Goal: Task Accomplishment & Management: Manage account settings

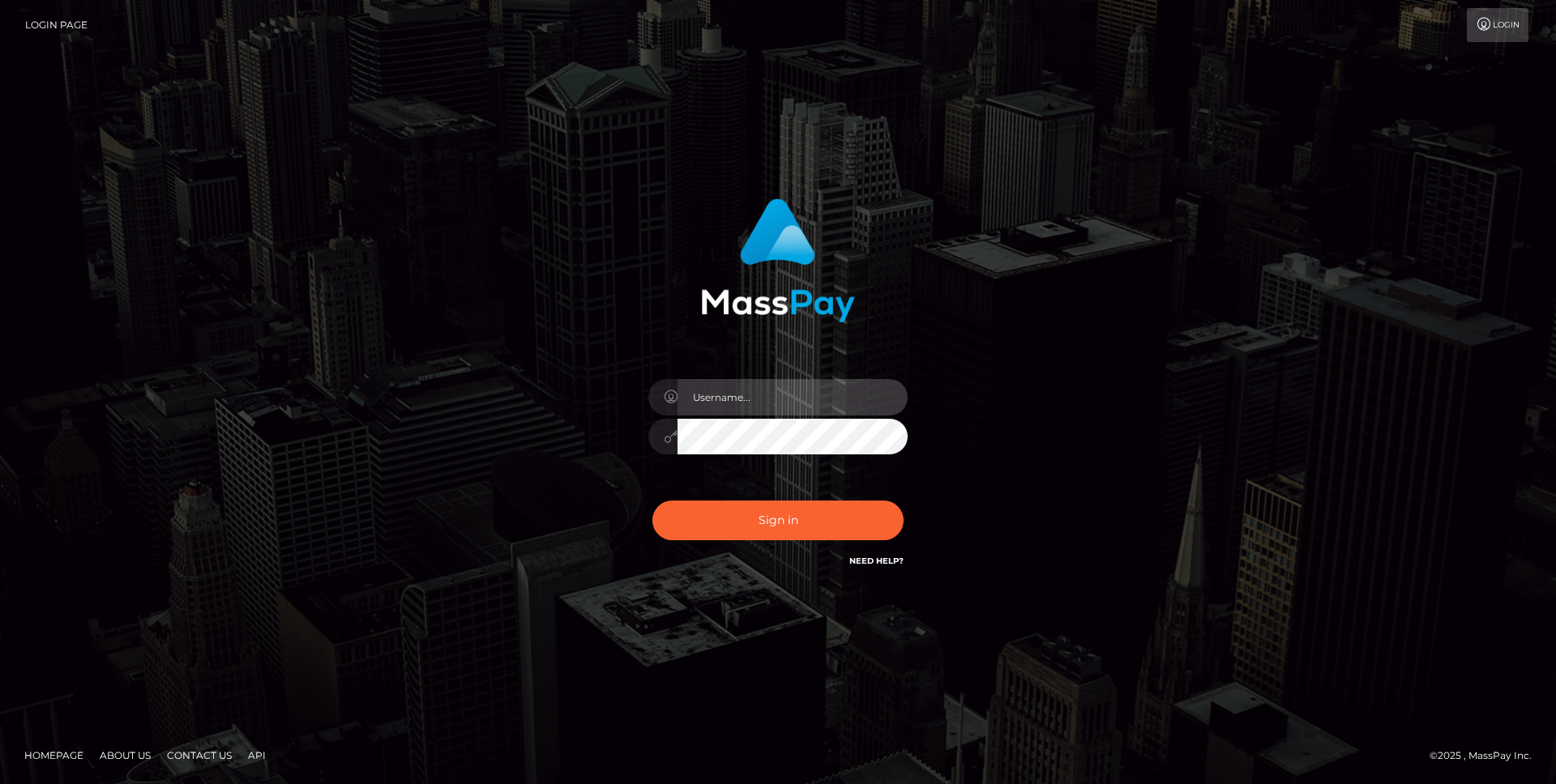
click at [763, 388] on input "text" at bounding box center [793, 397] width 230 height 36
type input "[PERSON_NAME].throne"
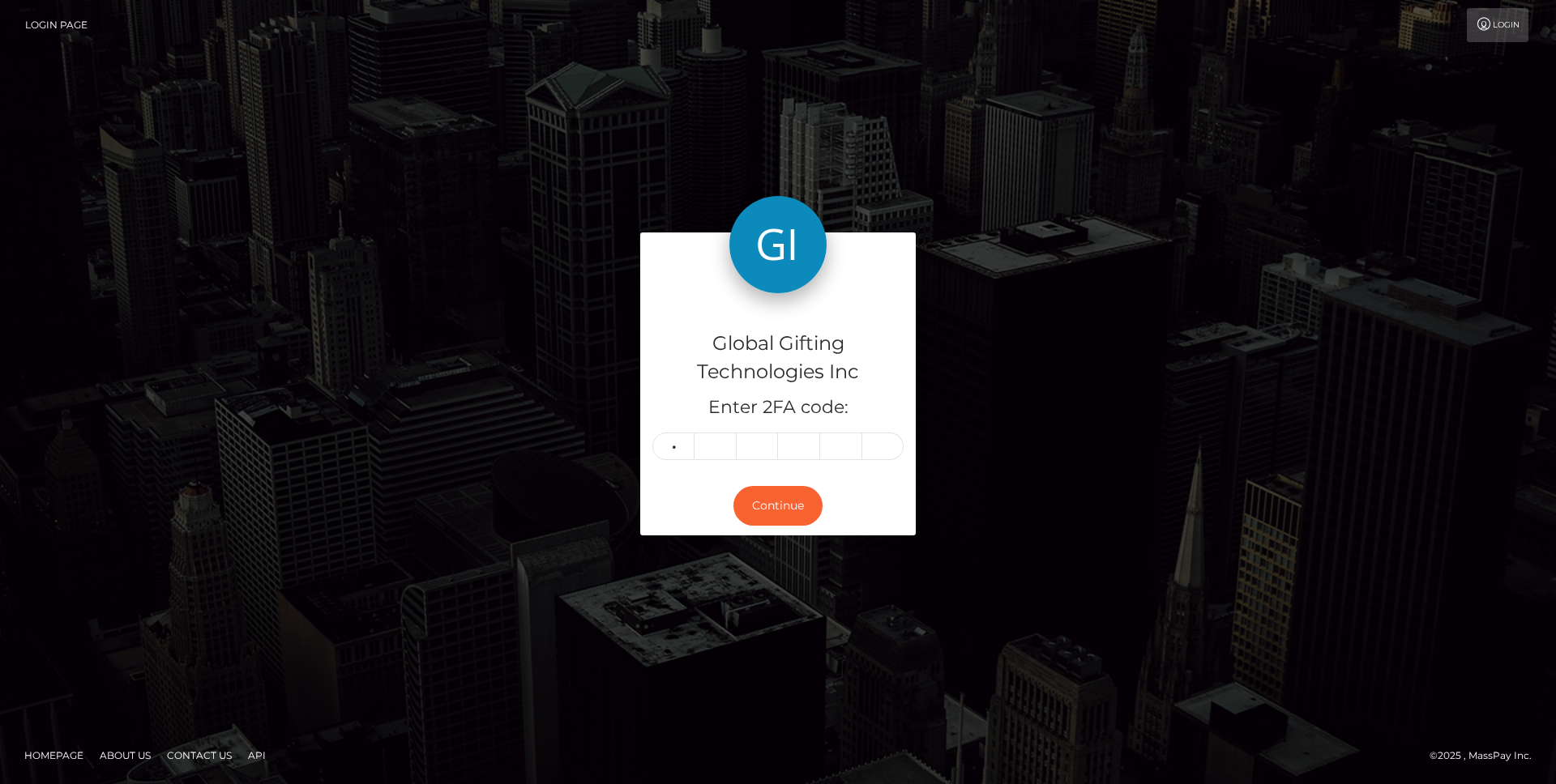
type input "5"
type input "9"
type input "0"
type input "4"
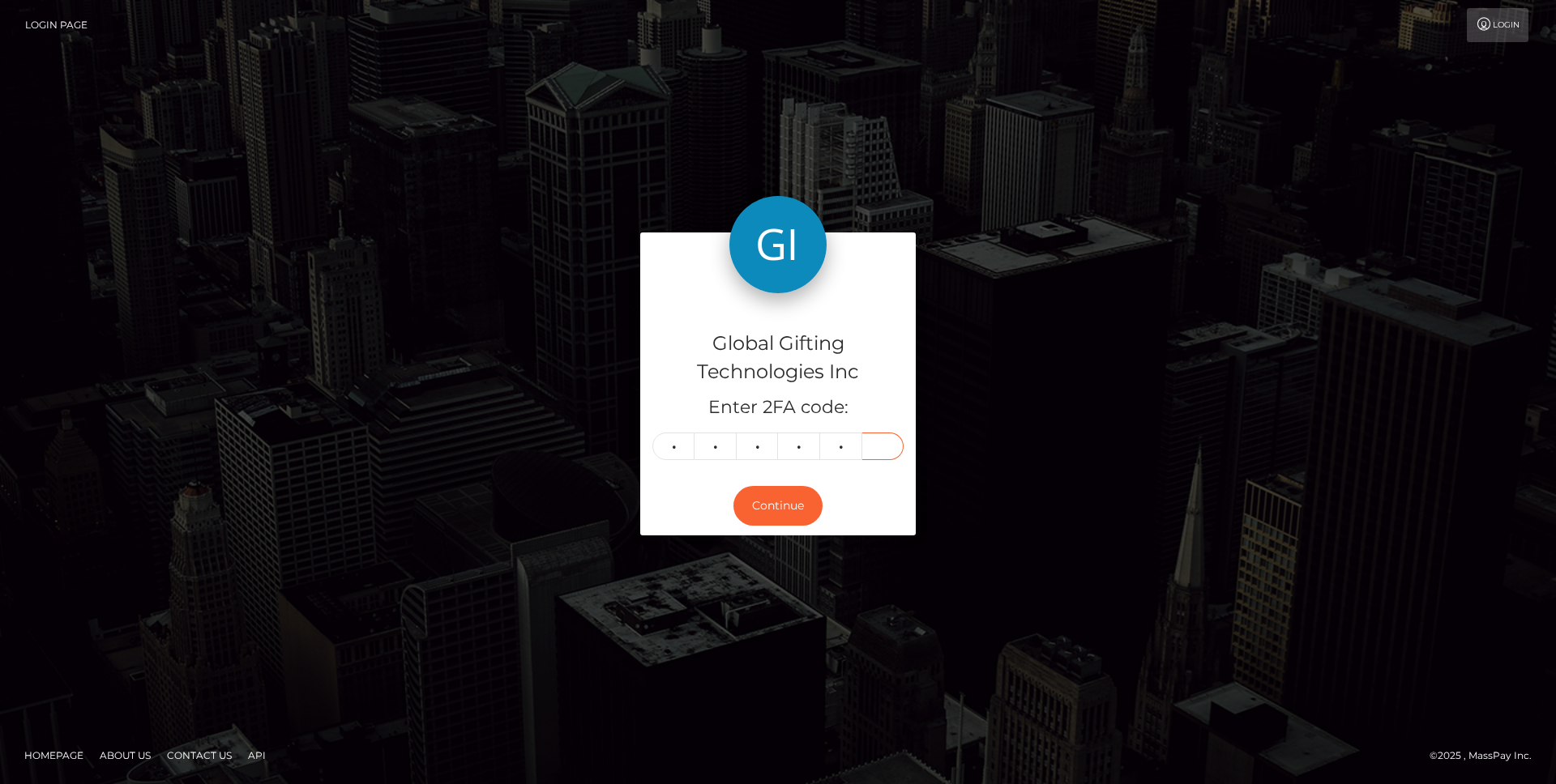
type input "9"
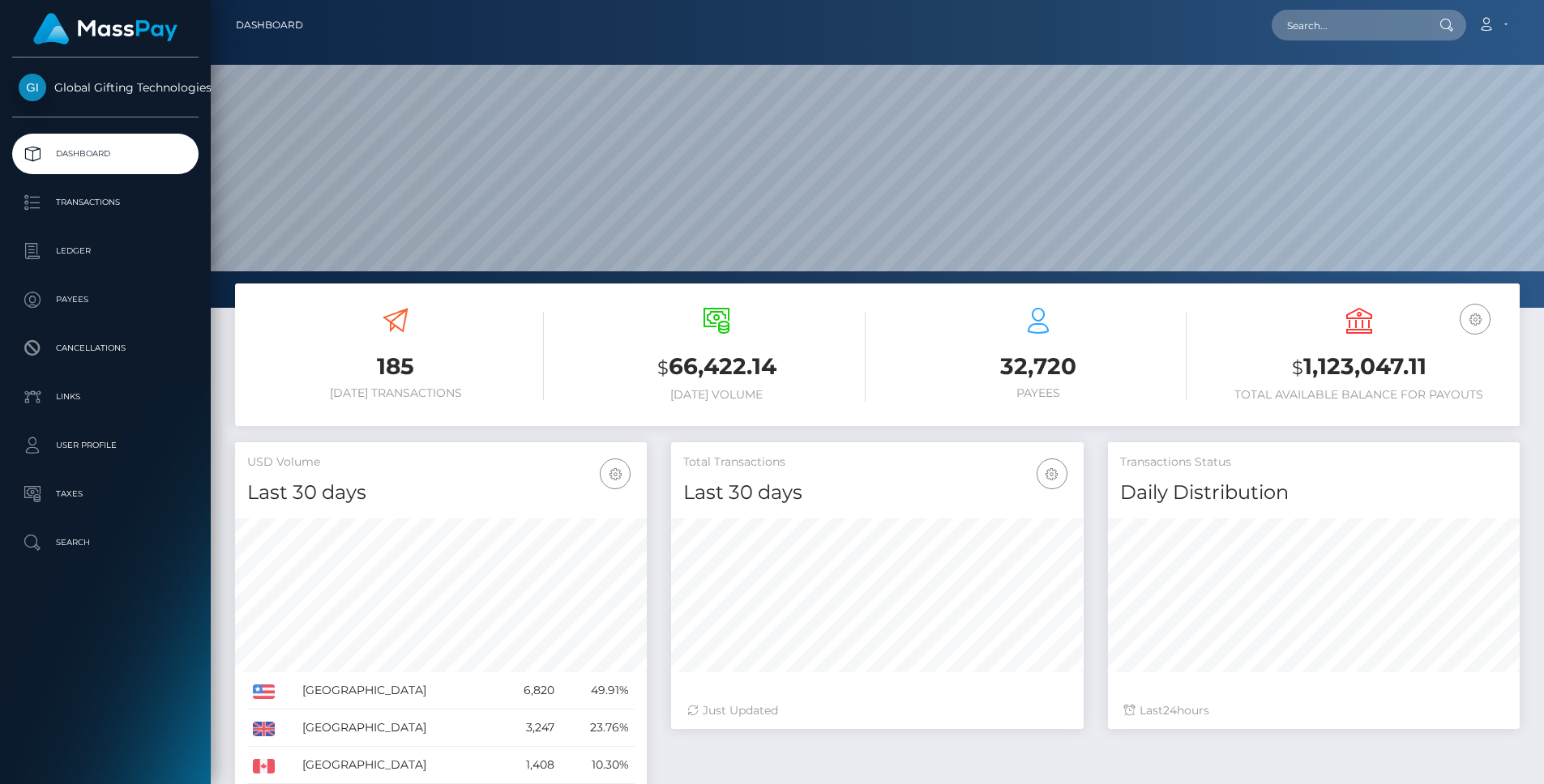
scroll to position [287, 412]
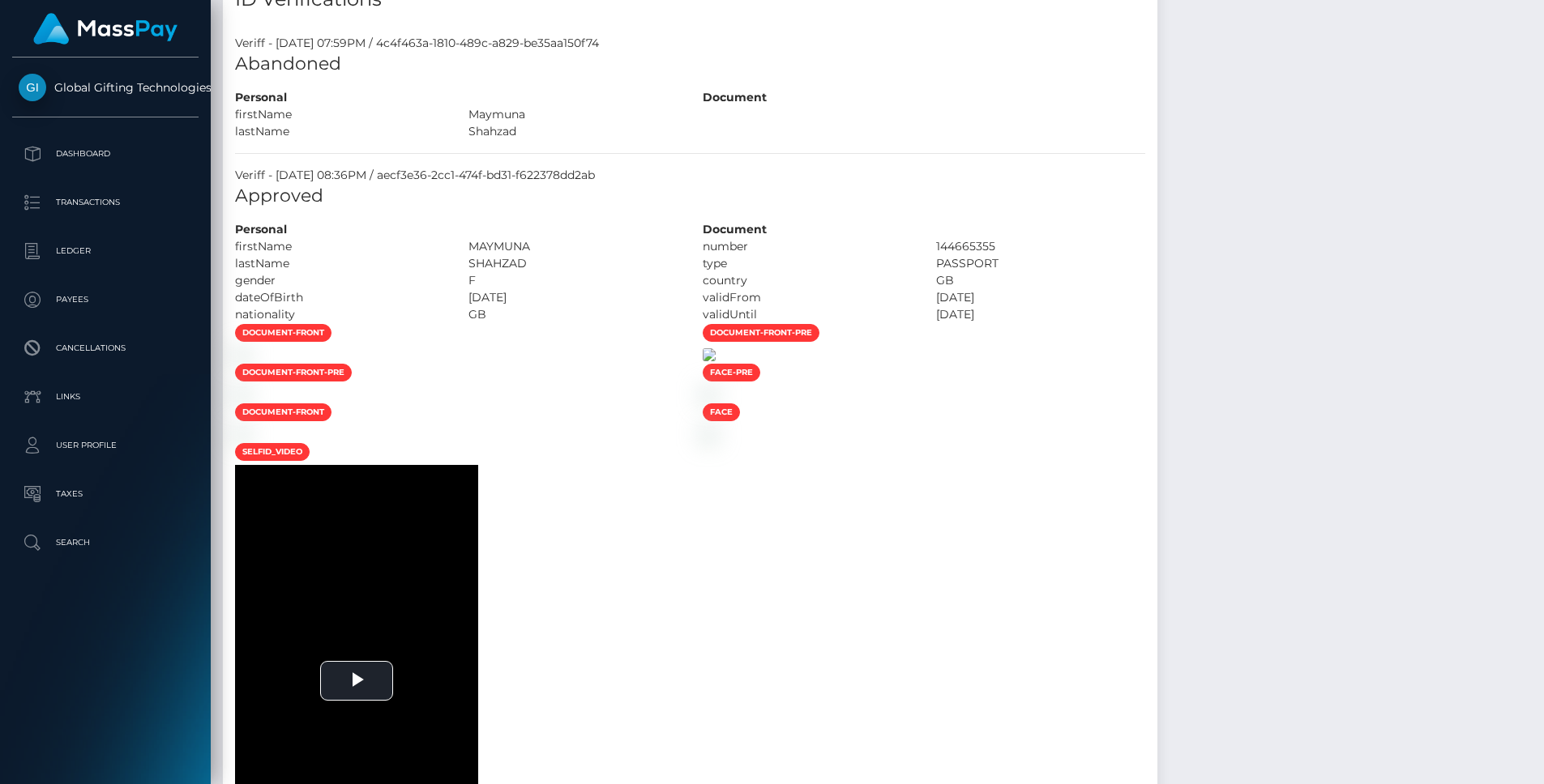
scroll to position [1167, 0]
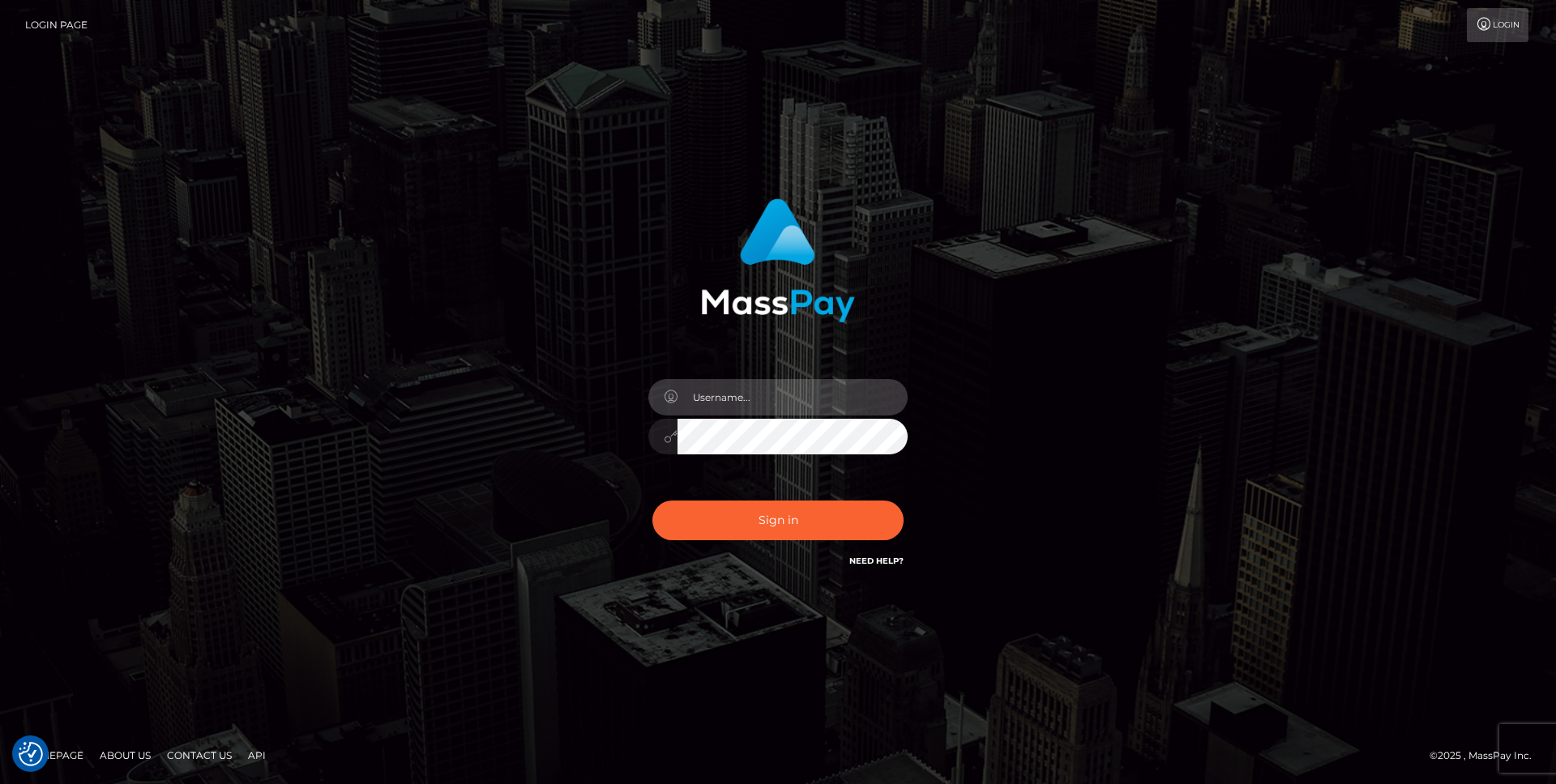
click at [791, 390] on input "text" at bounding box center [793, 397] width 230 height 36
type input "[PERSON_NAME].throne"
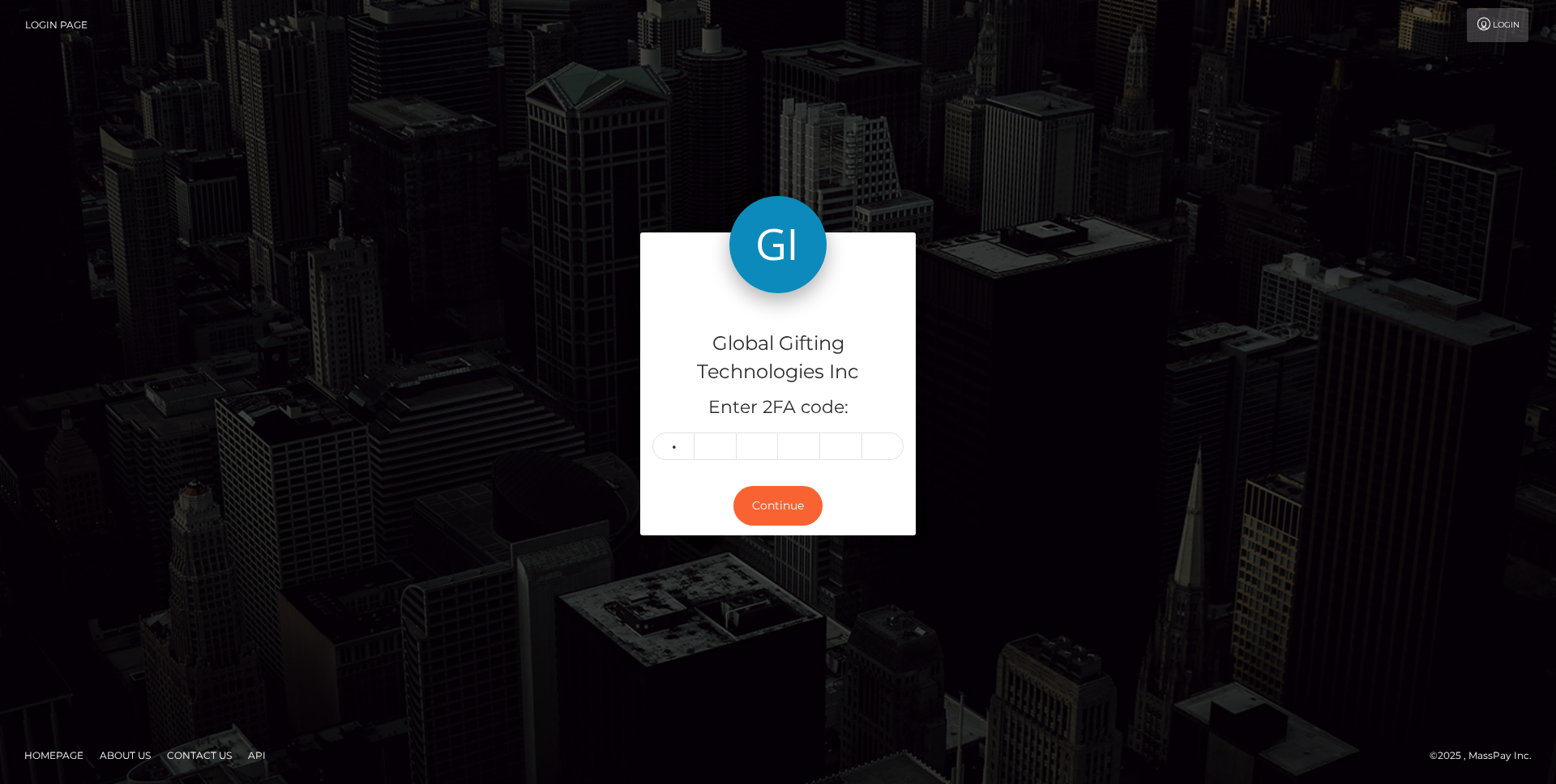
type input "3"
type input "8"
type input "0"
type input "8"
type input "4"
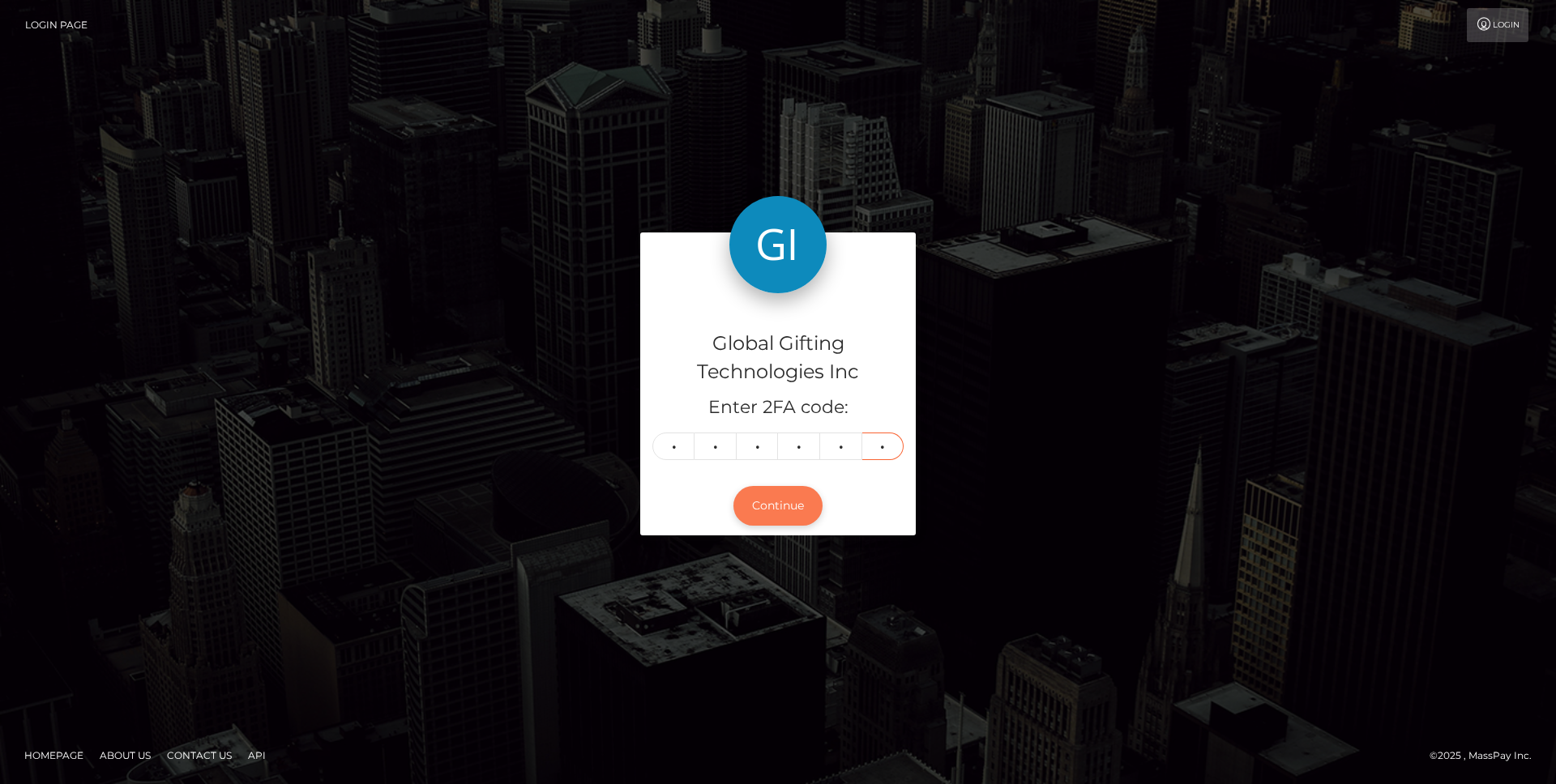
type input "2"
click at [767, 494] on button "Continue" at bounding box center [778, 506] width 90 height 40
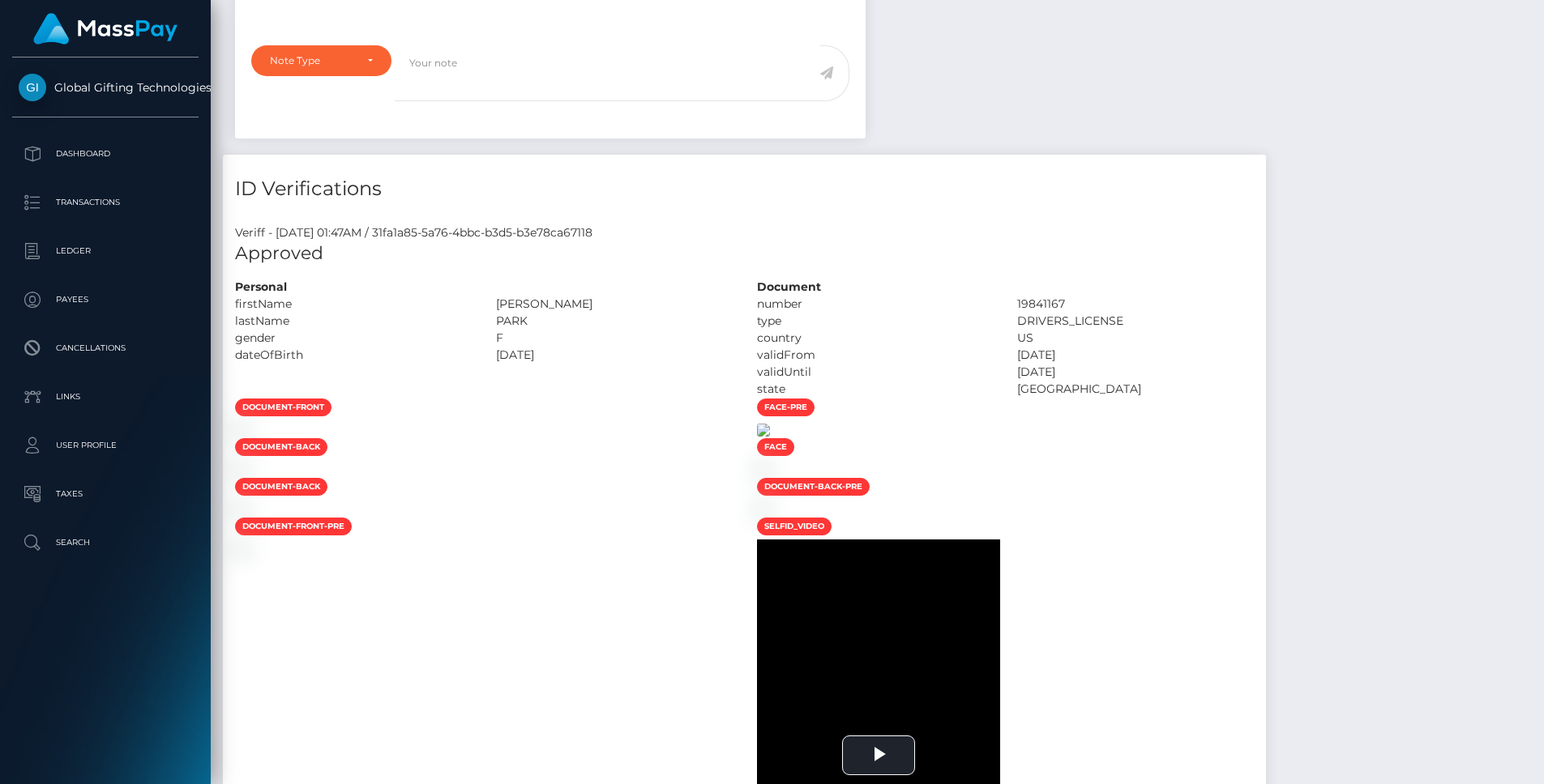
scroll to position [195, 412]
